Goal: Task Accomplishment & Management: Use online tool/utility

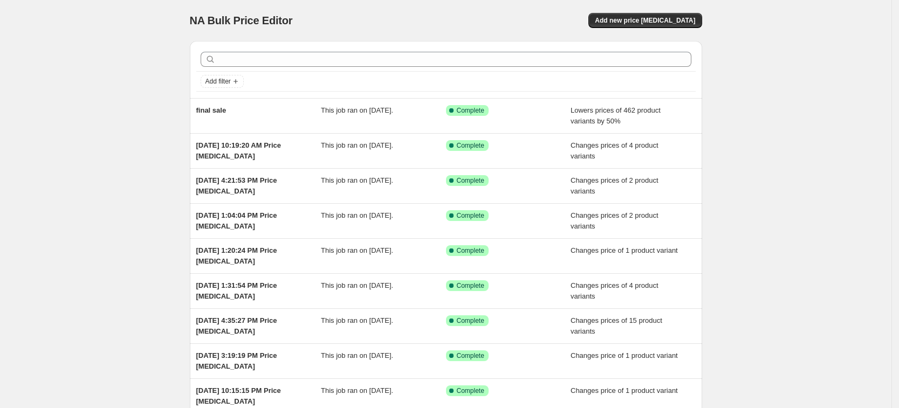
click at [648, 11] on div "NA Bulk Price Editor. This page is ready NA Bulk Price Editor Add new price [ME…" at bounding box center [446, 20] width 512 height 41
click at [638, 26] on button "Add new price [MEDICAL_DATA]" at bounding box center [644, 20] width 113 height 15
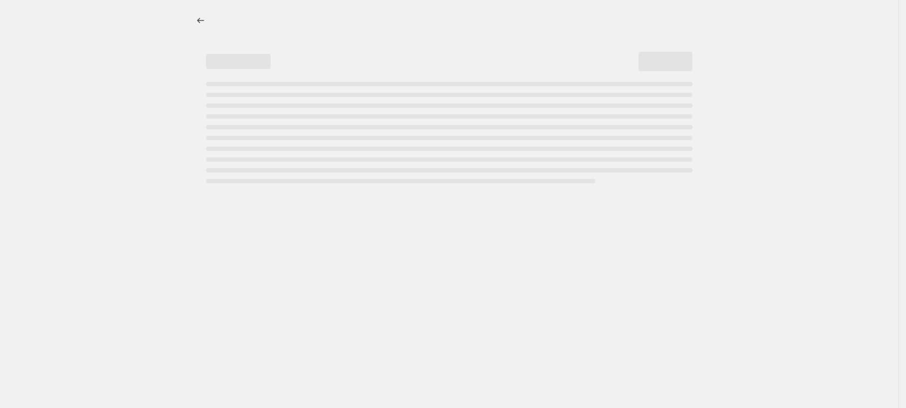
select select "percentage"
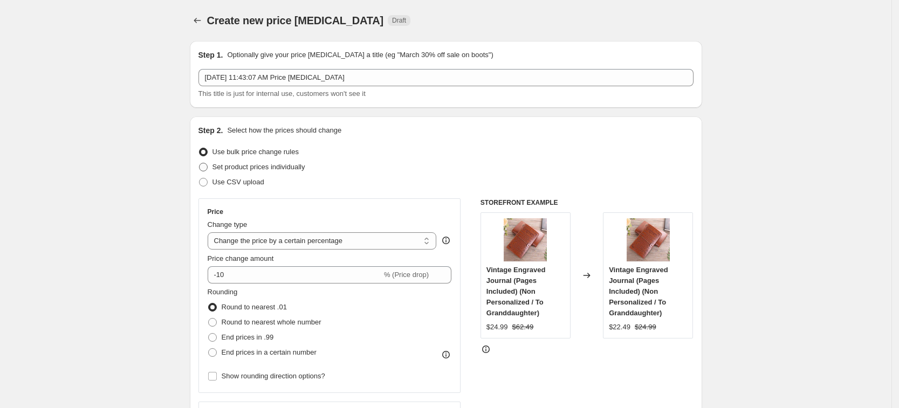
click at [286, 173] on label "Set product prices individually" at bounding box center [251, 167] width 107 height 15
click at [200, 163] on input "Set product prices individually" at bounding box center [199, 163] width 1 height 1
radio input "true"
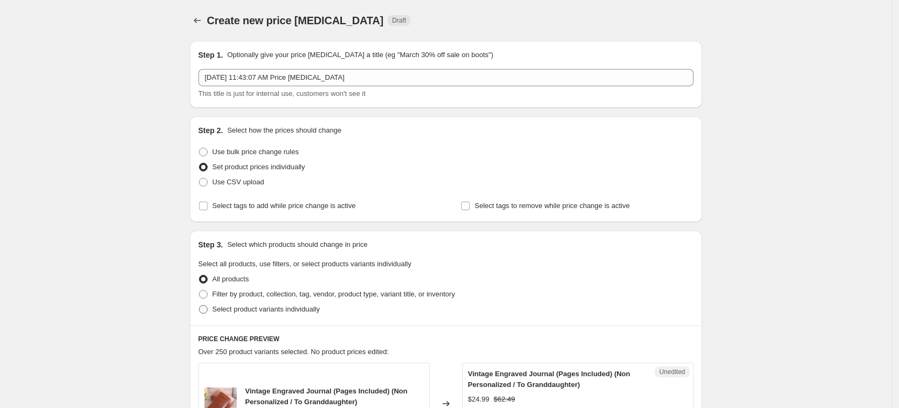
click at [295, 305] on span "Select product variants individually" at bounding box center [265, 309] width 107 height 8
click at [200, 305] on input "Select product variants individually" at bounding box center [199, 305] width 1 height 1
radio input "true"
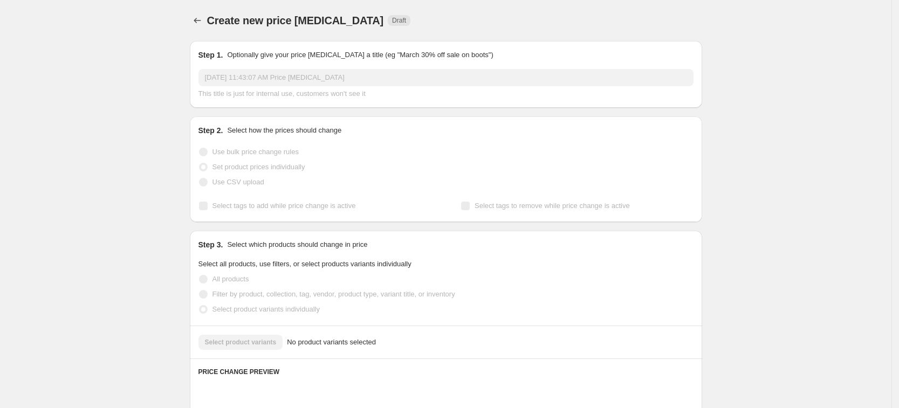
scroll to position [67, 0]
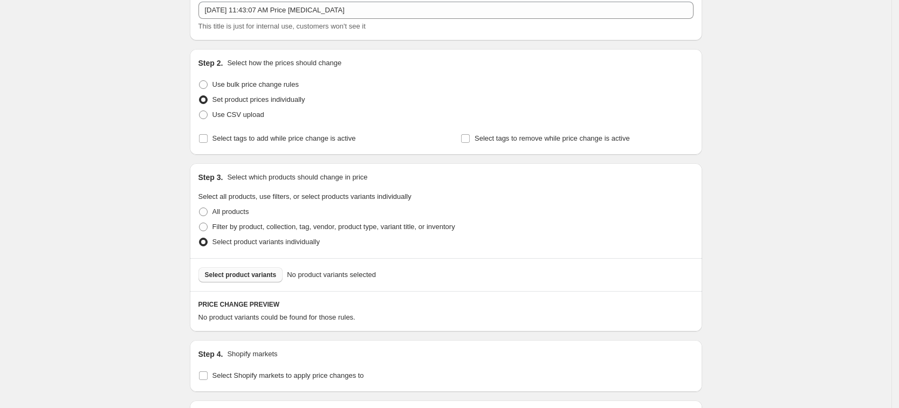
click at [248, 268] on button "Select product variants" at bounding box center [240, 275] width 85 height 15
click at [264, 269] on button "Select product variants" at bounding box center [240, 275] width 85 height 15
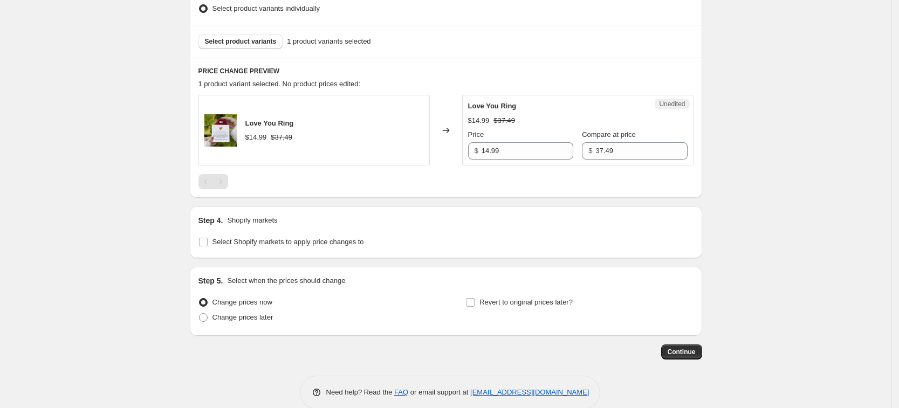
scroll to position [318, 0]
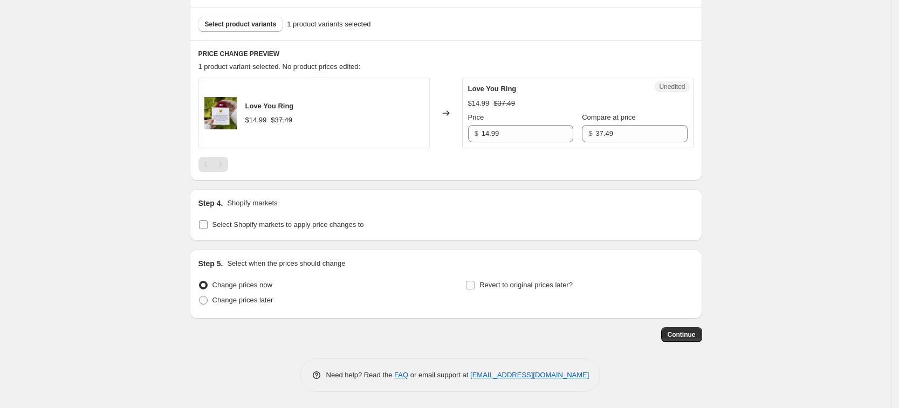
click at [301, 231] on label "Select Shopify markets to apply price changes to" at bounding box center [281, 224] width 166 height 15
click at [208, 229] on input "Select Shopify markets to apply price changes to" at bounding box center [203, 225] width 9 height 9
checkbox input "true"
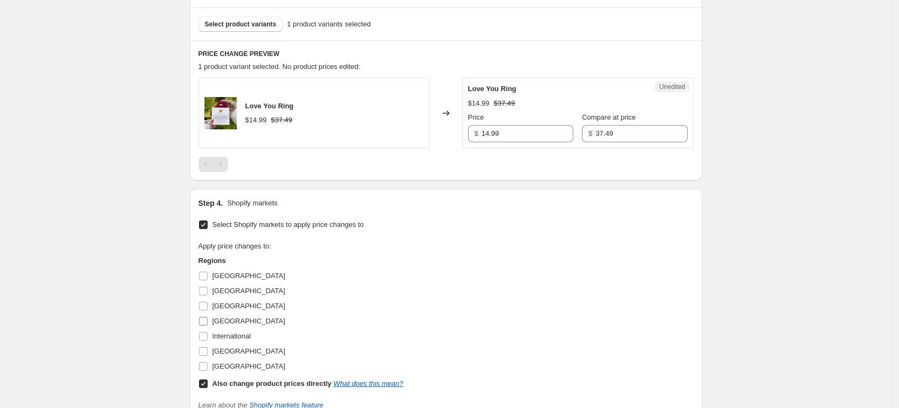
click at [237, 317] on span "[GEOGRAPHIC_DATA]" at bounding box center [248, 321] width 73 height 8
click at [208, 317] on input "[GEOGRAPHIC_DATA]" at bounding box center [203, 321] width 9 height 9
checkbox input "true"
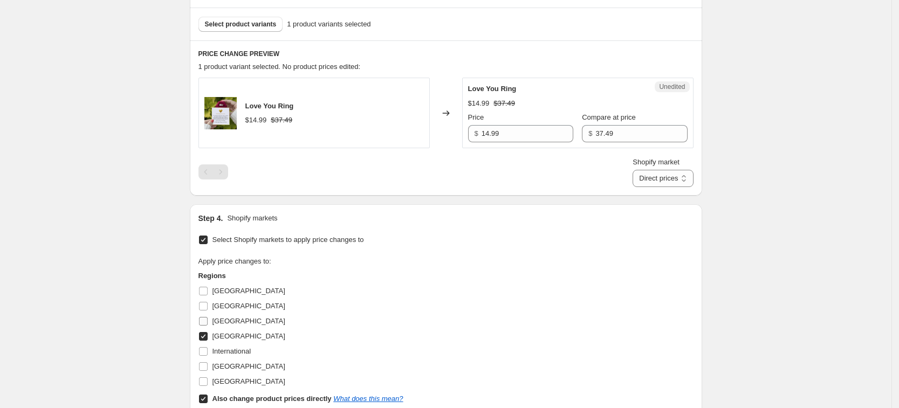
click at [231, 322] on span "[GEOGRAPHIC_DATA]" at bounding box center [248, 321] width 73 height 8
click at [208, 322] on input "[GEOGRAPHIC_DATA]" at bounding box center [203, 321] width 9 height 9
checkbox input "true"
click at [250, 367] on span "[GEOGRAPHIC_DATA]" at bounding box center [248, 366] width 73 height 8
click at [208, 367] on input "[GEOGRAPHIC_DATA]" at bounding box center [203, 366] width 9 height 9
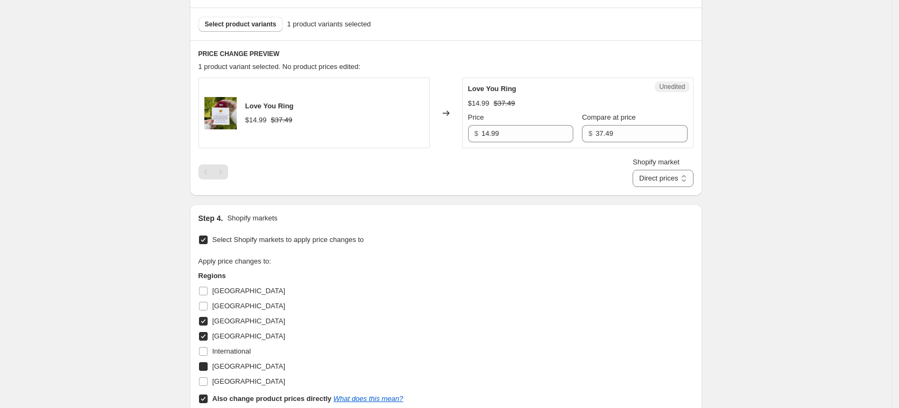
checkbox input "true"
drag, startPoint x: 250, startPoint y: 379, endPoint x: 256, endPoint y: 396, distance: 18.2
click at [250, 381] on span "[GEOGRAPHIC_DATA]" at bounding box center [248, 382] width 73 height 8
click at [208, 381] on input "[GEOGRAPHIC_DATA]" at bounding box center [203, 382] width 9 height 9
checkbox input "true"
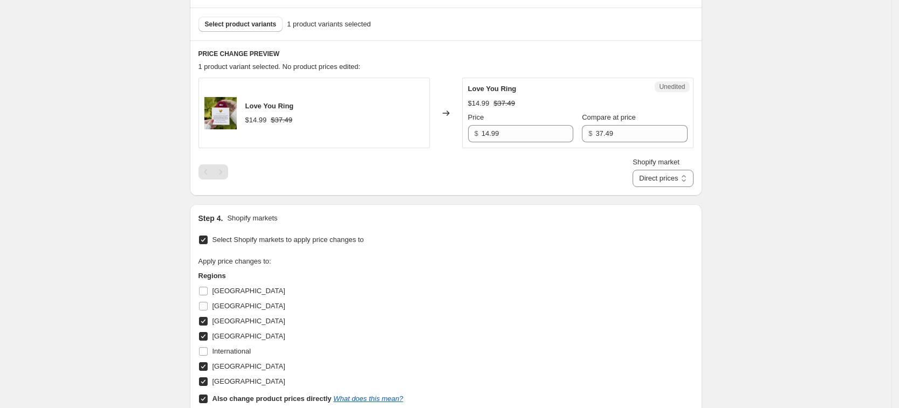
click at [259, 402] on b "Also change product prices directly" at bounding box center [271, 399] width 119 height 8
click at [208, 402] on input "Also change product prices directly What does this mean?" at bounding box center [203, 399] width 9 height 9
checkbox input "false"
select select "7201456197"
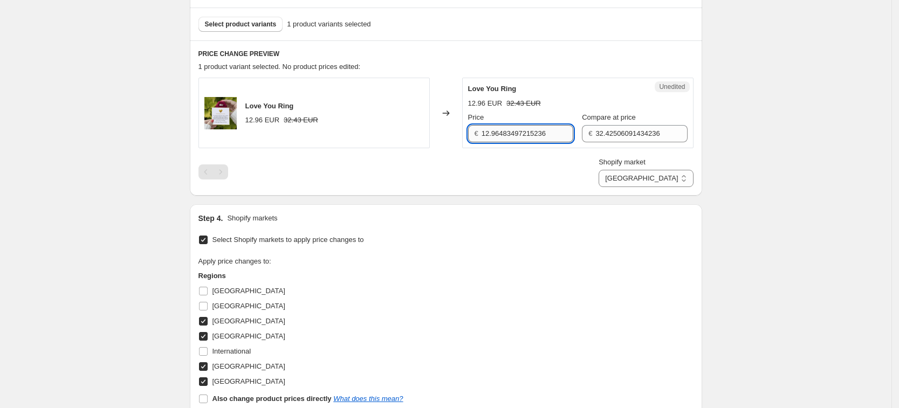
click at [533, 130] on input "12.96483497215236" at bounding box center [528, 133] width 92 height 17
type input "14.99"
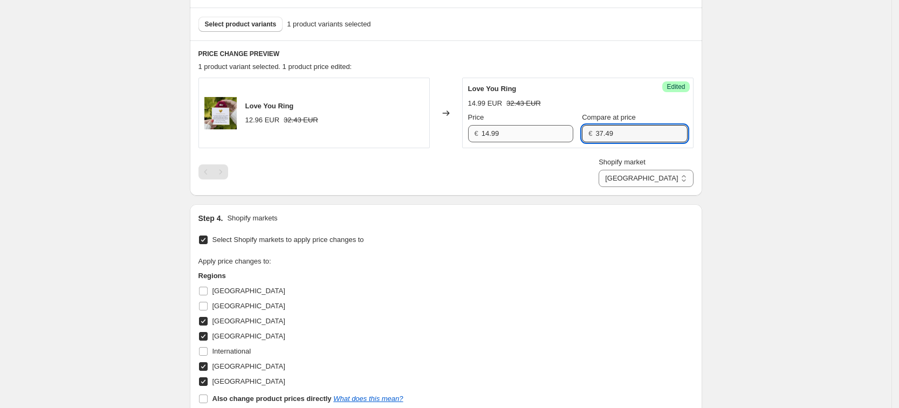
type input "37.49"
drag, startPoint x: 533, startPoint y: 130, endPoint x: 533, endPoint y: 140, distance: 9.7
click at [533, 130] on input "14.99" at bounding box center [528, 133] width 92 height 17
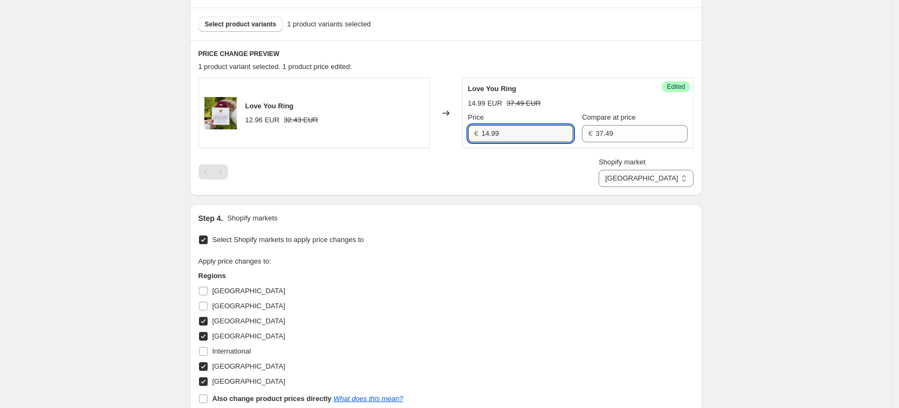
click at [538, 180] on div "Shopify market [GEOGRAPHIC_DATA] [GEOGRAPHIC_DATA] [GEOGRAPHIC_DATA] [GEOGRAPHI…" at bounding box center [445, 172] width 495 height 30
drag, startPoint x: 674, startPoint y: 175, endPoint x: 674, endPoint y: 185, distance: 9.7
click at [674, 175] on select "[GEOGRAPHIC_DATA] [GEOGRAPHIC_DATA] [GEOGRAPHIC_DATA] [GEOGRAPHIC_DATA]" at bounding box center [646, 178] width 94 height 17
select select "7201521733"
click at [624, 187] on select "[GEOGRAPHIC_DATA] [GEOGRAPHIC_DATA] [GEOGRAPHIC_DATA] [GEOGRAPHIC_DATA]" at bounding box center [646, 178] width 94 height 17
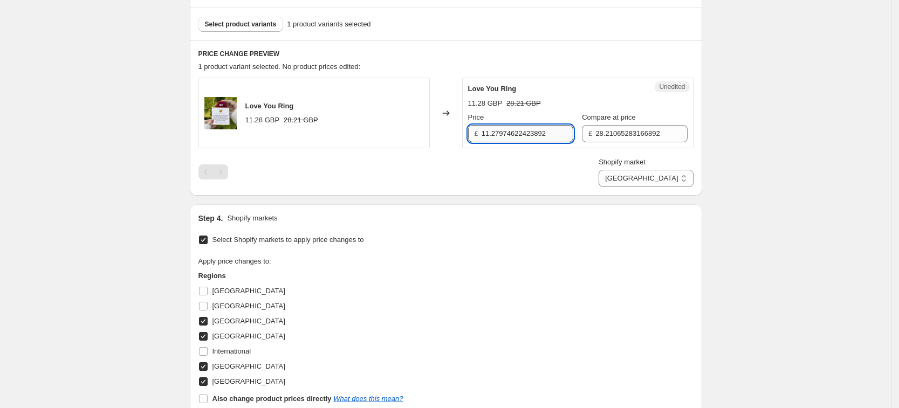
click at [524, 136] on input "11.27974622423892" at bounding box center [528, 133] width 92 height 17
type input "14.99"
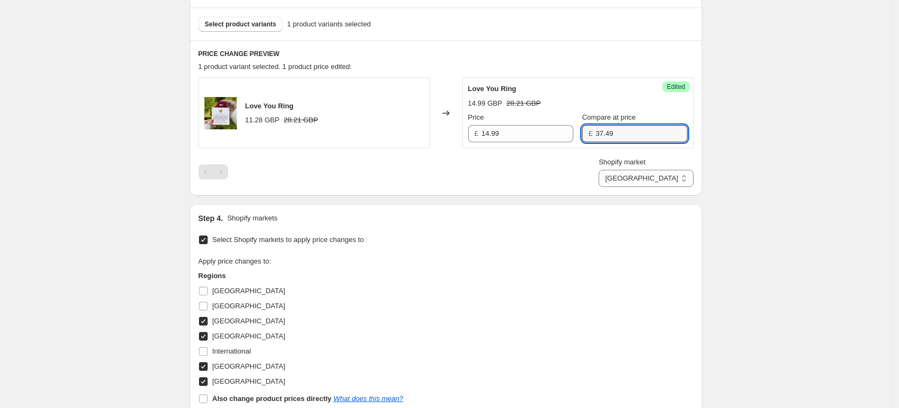
type input "37.49"
click at [552, 160] on div "Shopify market [GEOGRAPHIC_DATA] [GEOGRAPHIC_DATA] [GEOGRAPHIC_DATA] [GEOGRAPHI…" at bounding box center [445, 172] width 495 height 30
click at [663, 183] on select "[GEOGRAPHIC_DATA] [GEOGRAPHIC_DATA] [GEOGRAPHIC_DATA] [GEOGRAPHIC_DATA]" at bounding box center [646, 178] width 94 height 17
select select "7201488965"
click at [647, 187] on select "[GEOGRAPHIC_DATA] [GEOGRAPHIC_DATA] [GEOGRAPHIC_DATA] [GEOGRAPHIC_DATA]" at bounding box center [646, 178] width 94 height 17
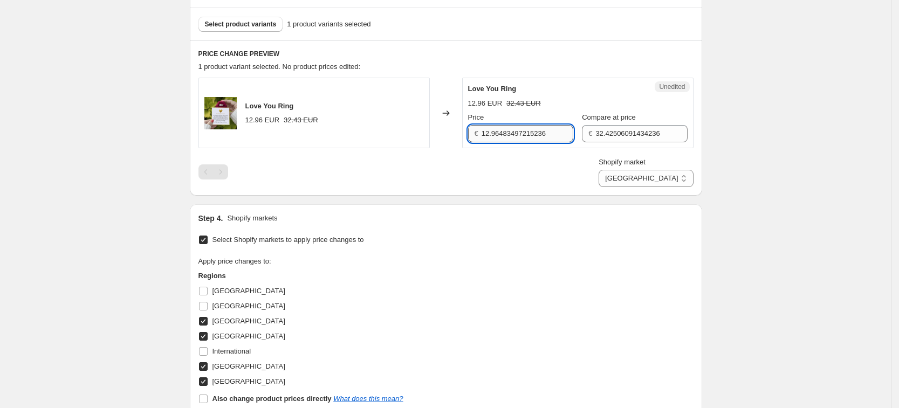
click at [498, 135] on input "12.96483497215236" at bounding box center [528, 133] width 92 height 17
type input "14.99"
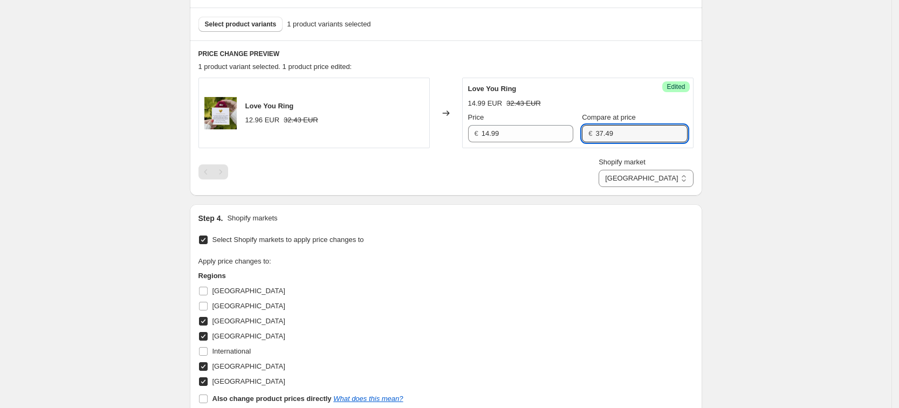
type input "37.49"
click at [546, 193] on div "PRICE CHANGE PREVIEW 1 product variant selected. 1 product price edited: Love Y…" at bounding box center [446, 117] width 512 height 155
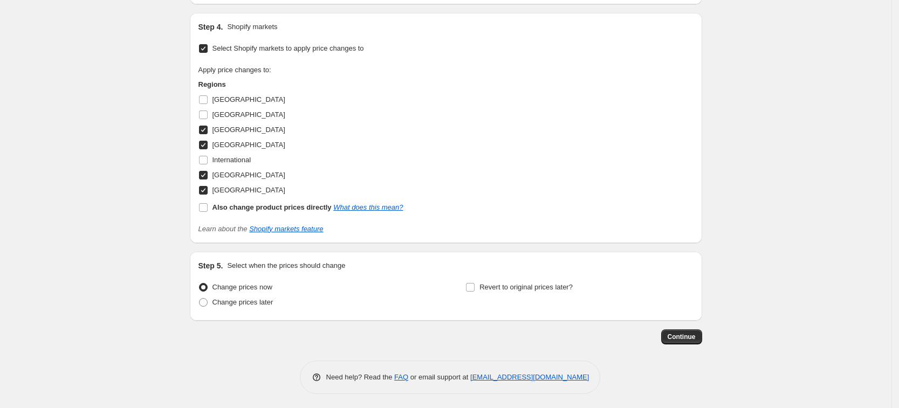
scroll to position [512, 0]
click at [676, 328] on button "Continue" at bounding box center [681, 334] width 41 height 15
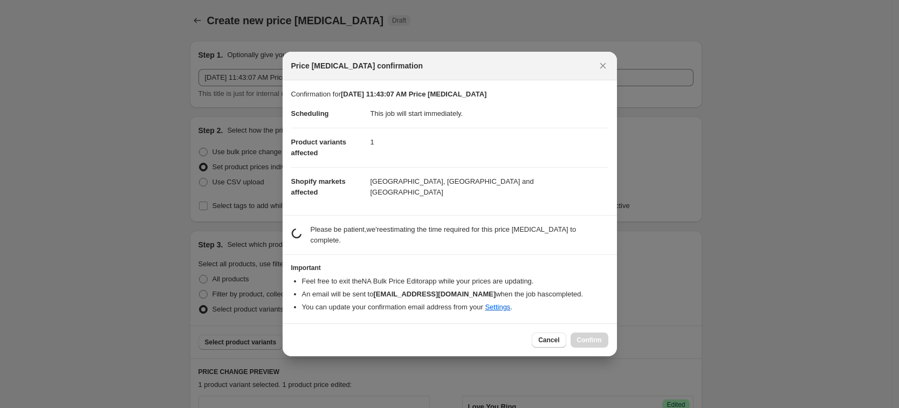
scroll to position [0, 0]
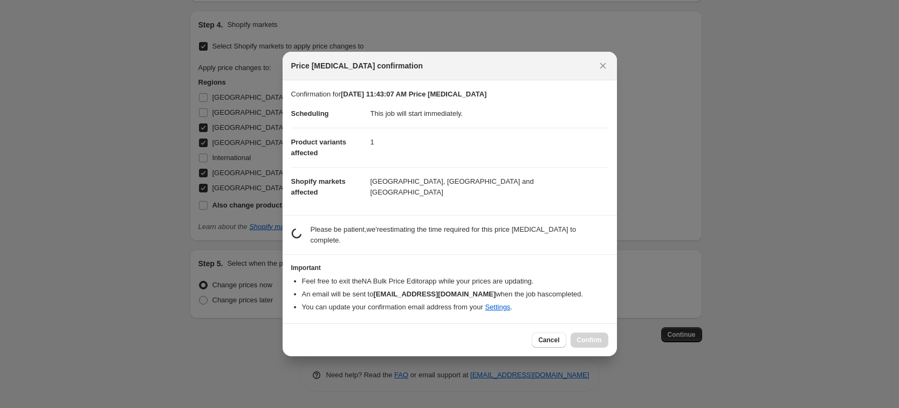
click at [590, 333] on div "Cancel Confirm" at bounding box center [570, 340] width 76 height 15
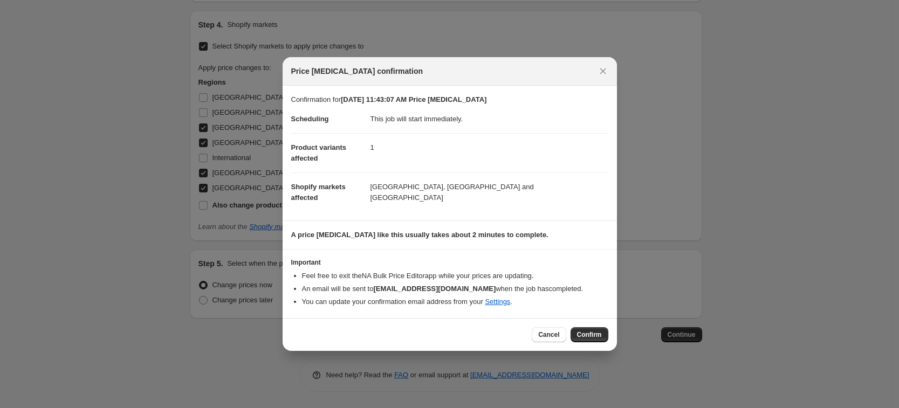
click at [587, 335] on span "Confirm" at bounding box center [589, 335] width 25 height 9
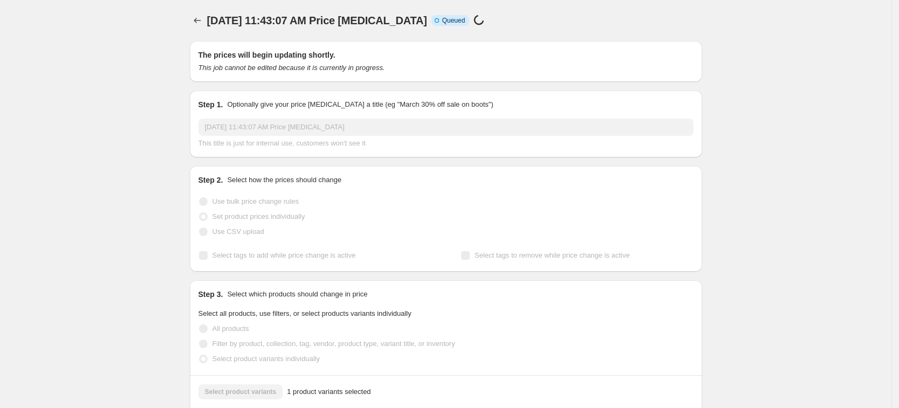
select select "7201488965"
